Goal: Transaction & Acquisition: Book appointment/travel/reservation

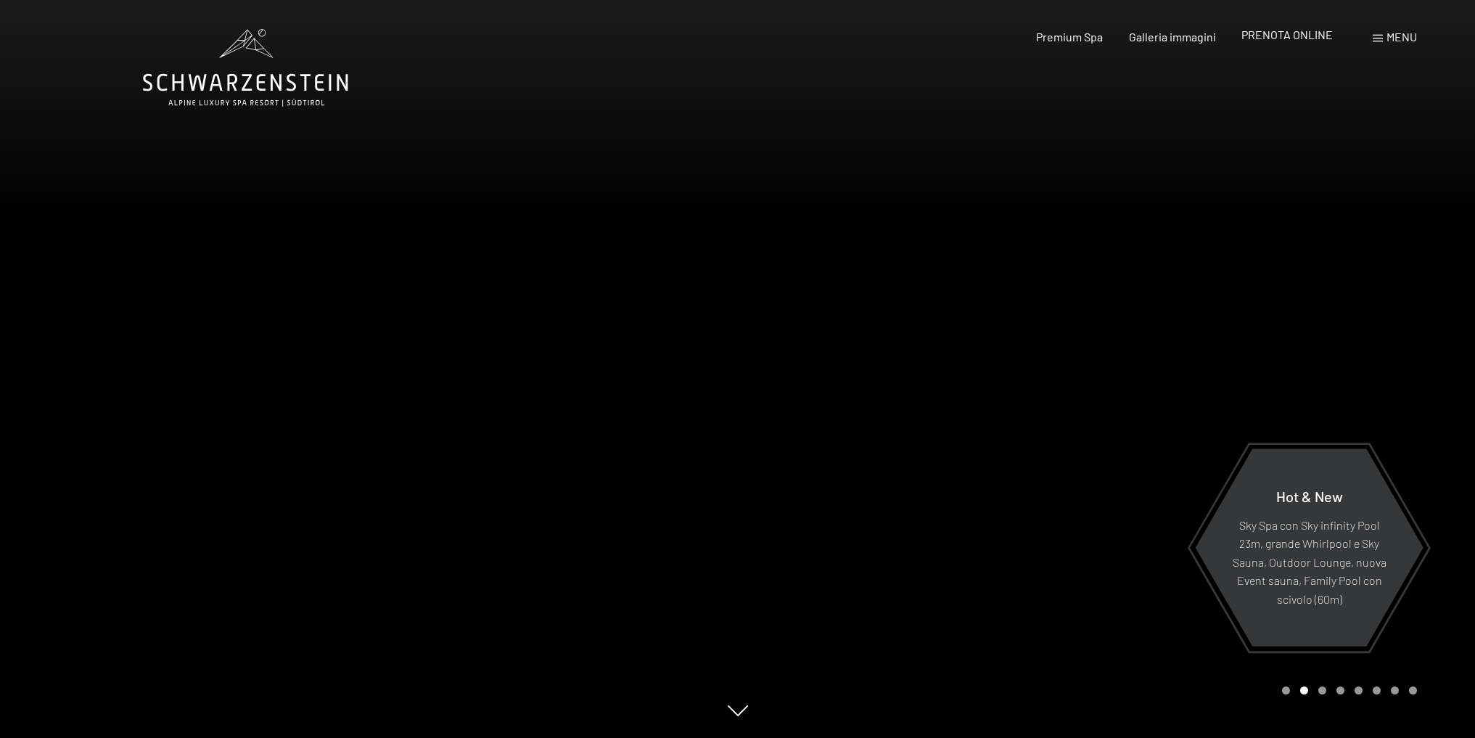
click at [1270, 36] on span "PRENOTA ONLINE" at bounding box center [1286, 35] width 91 height 14
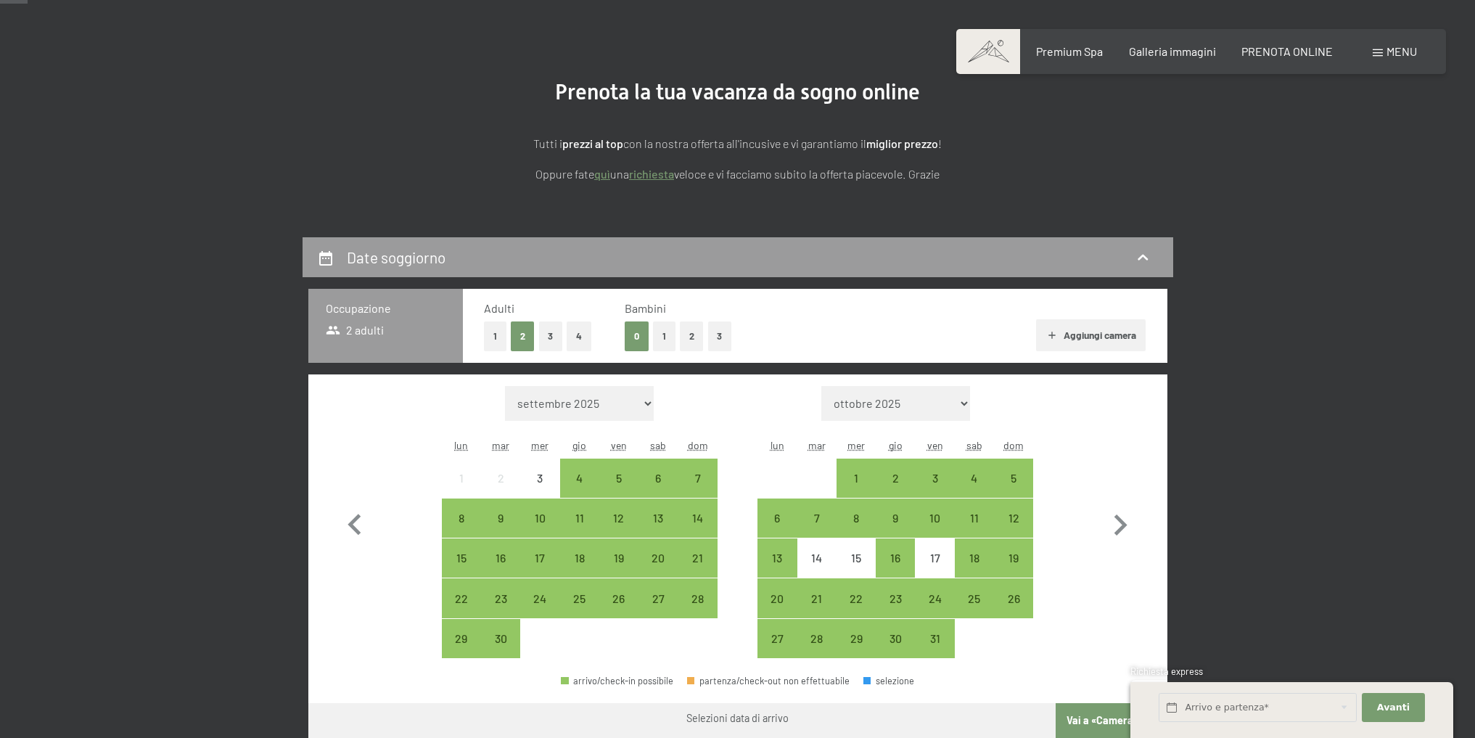
scroll to position [145, 0]
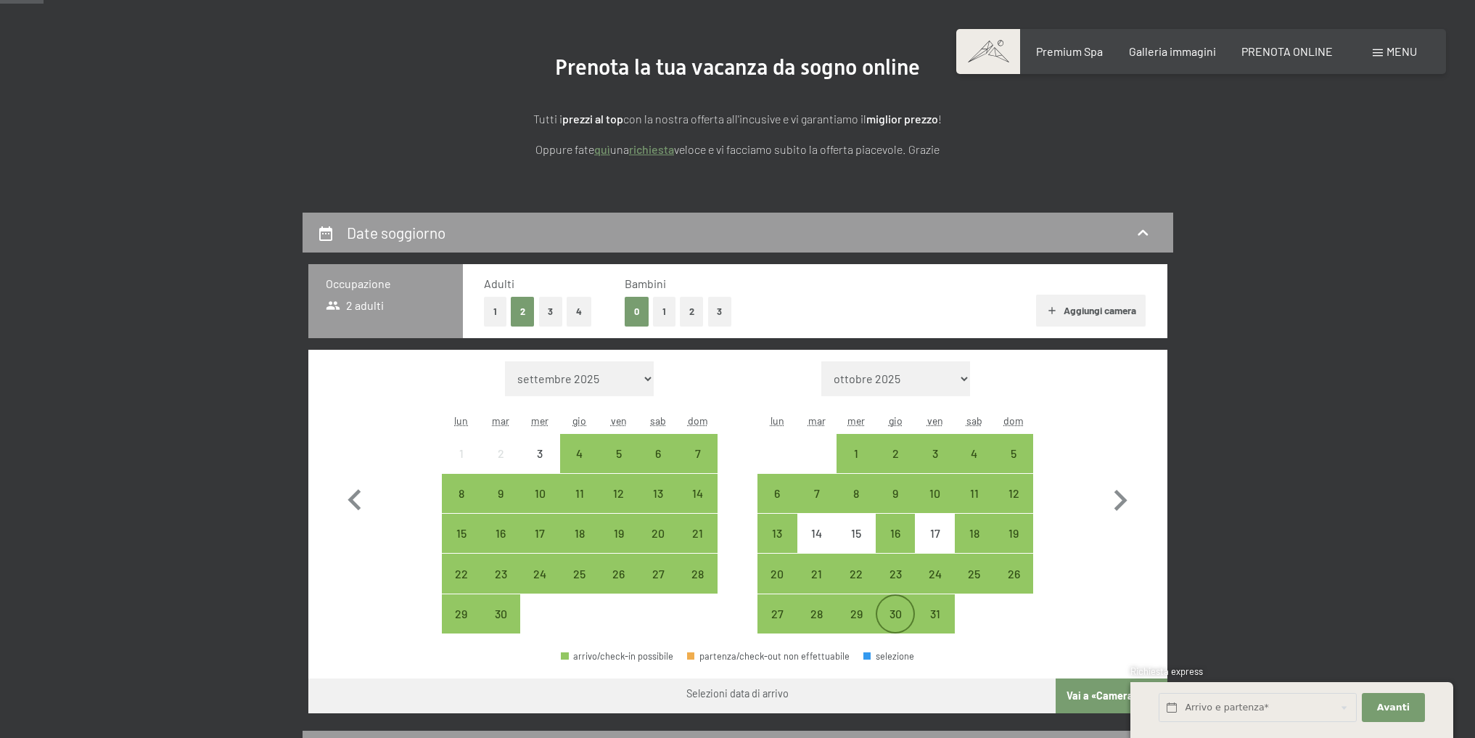
click at [882, 615] on div "30" at bounding box center [895, 626] width 36 height 36
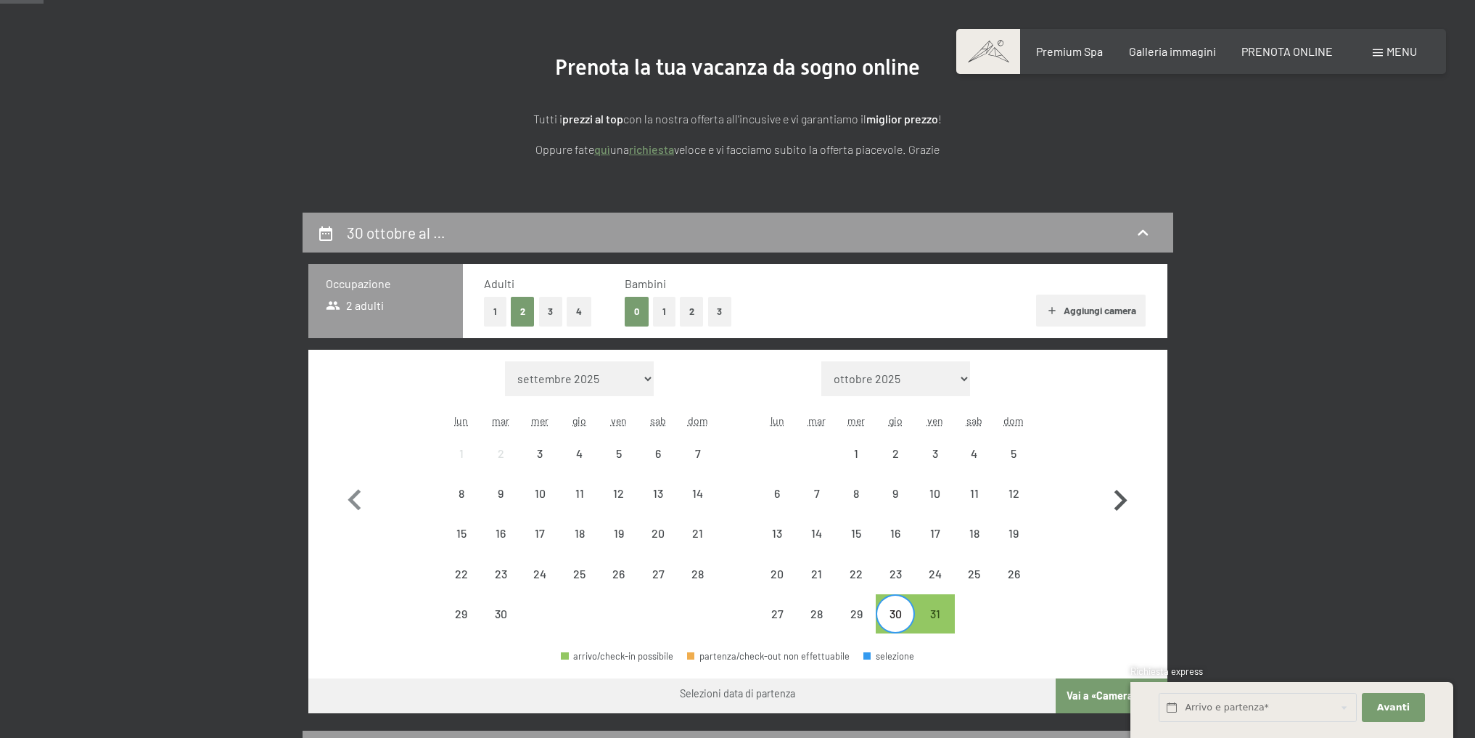
click at [1114, 504] on icon "button" at bounding box center [1120, 501] width 42 height 42
select select "2025-10-01"
select select "2025-11-01"
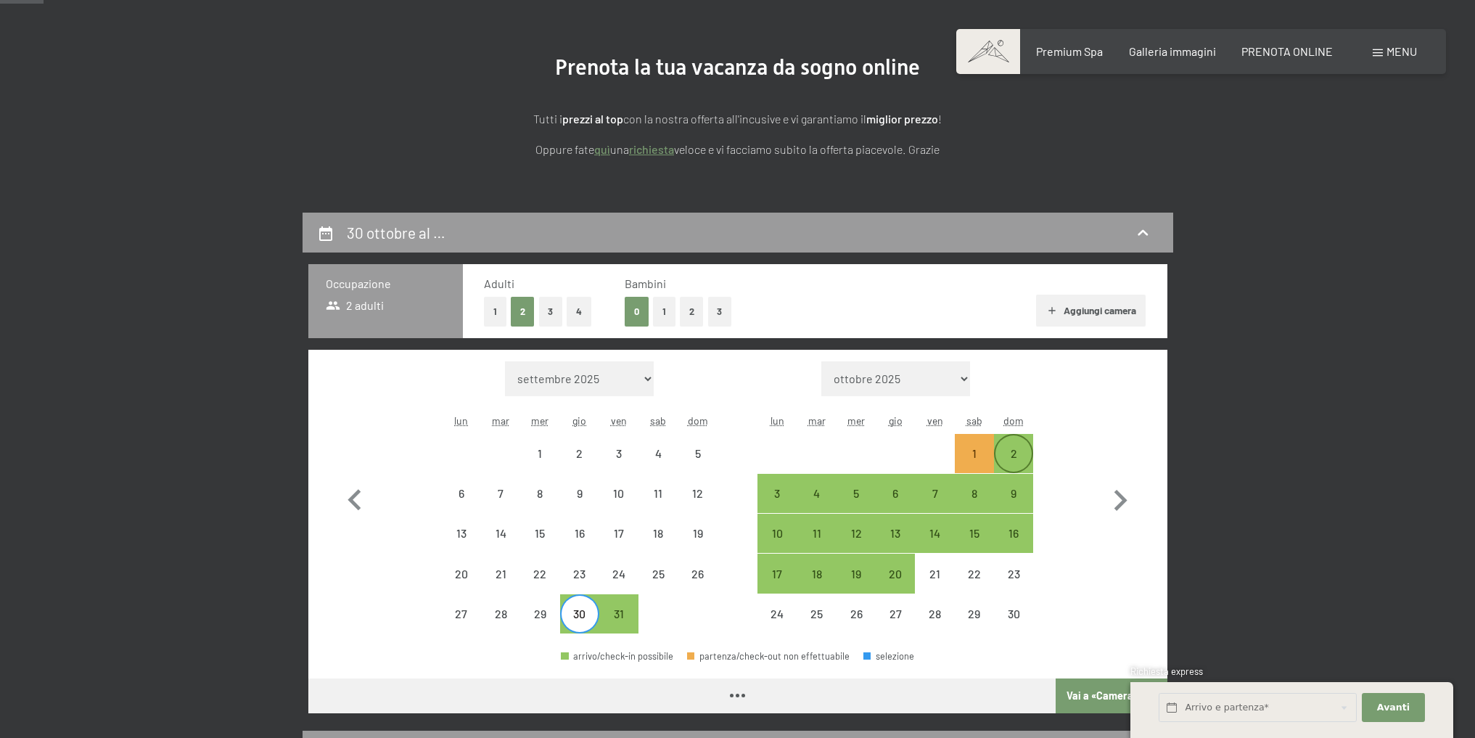
select select "2025-10-01"
select select "2025-11-01"
click at [1003, 456] on div "2" at bounding box center [1013, 466] width 36 height 36
select select "2025-10-01"
select select "2025-11-01"
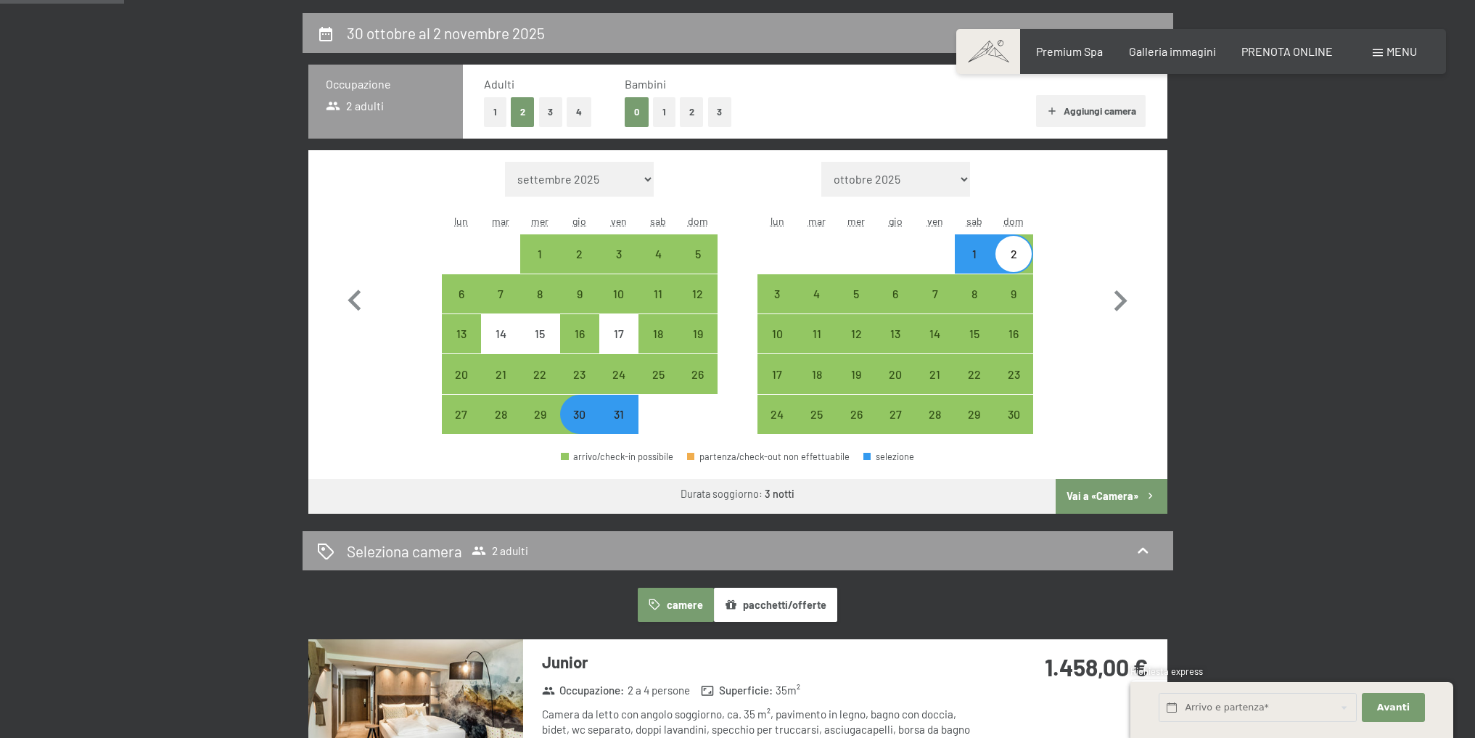
scroll to position [363, 0]
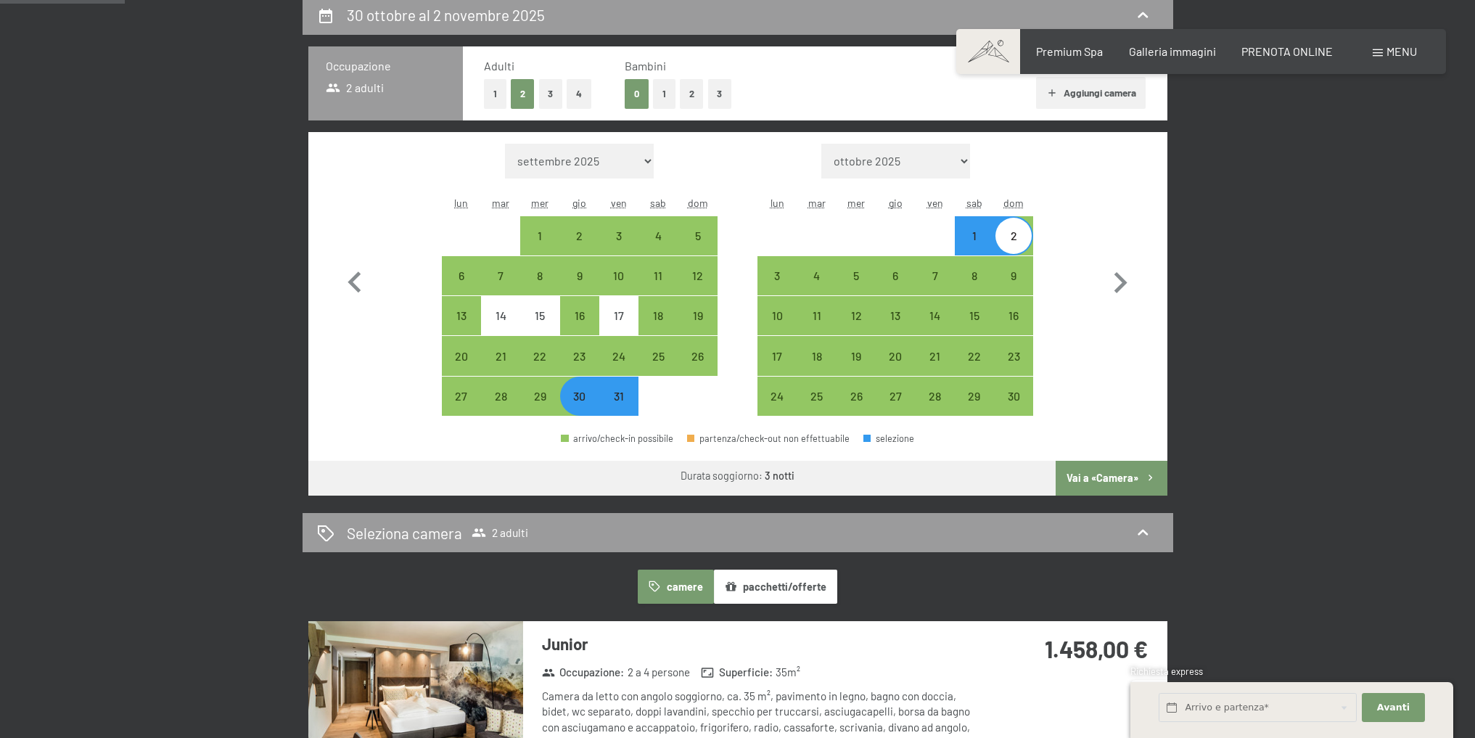
click at [1078, 478] on button "Vai a «Camera»" at bounding box center [1111, 478] width 111 height 35
select select "2025-10-01"
select select "2025-11-01"
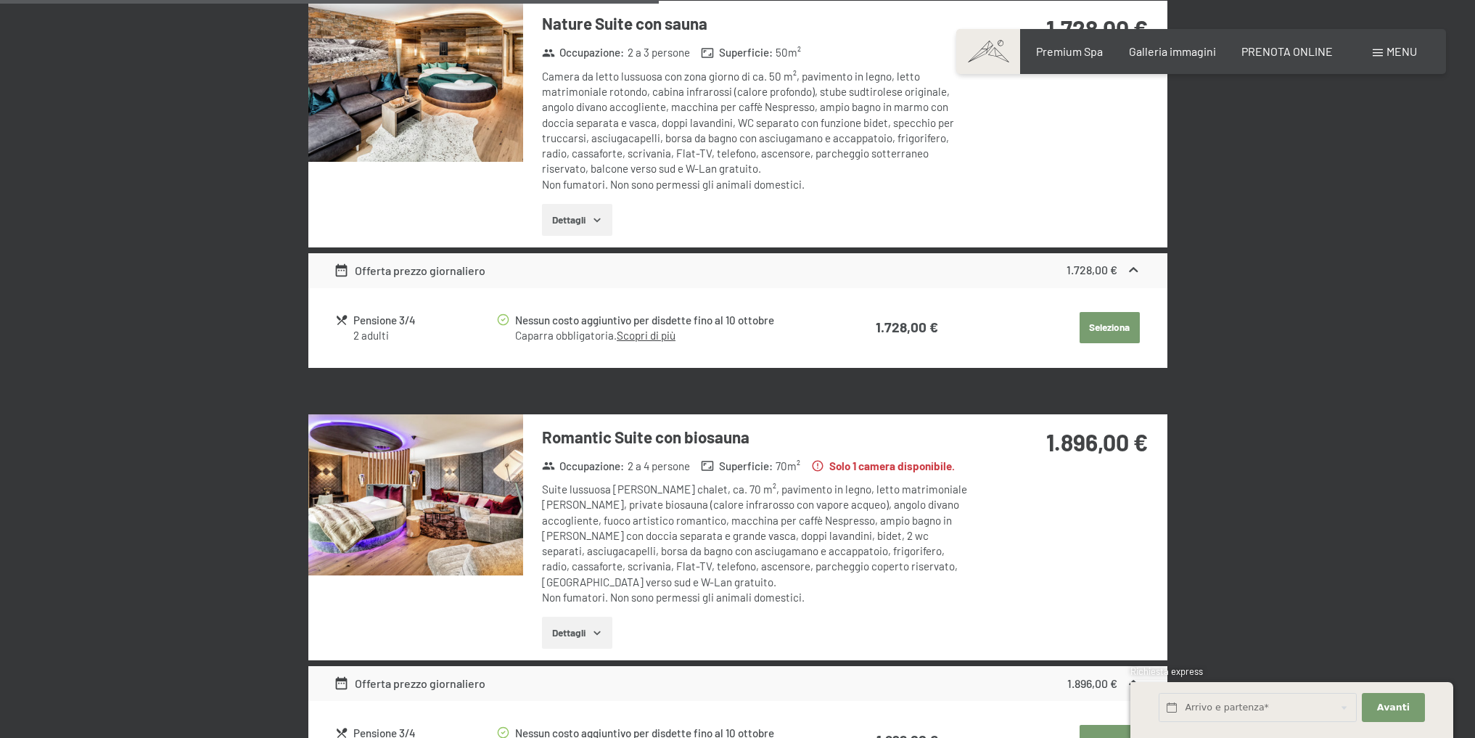
scroll to position [1736, 0]
